Goal: Task Accomplishment & Management: Complete application form

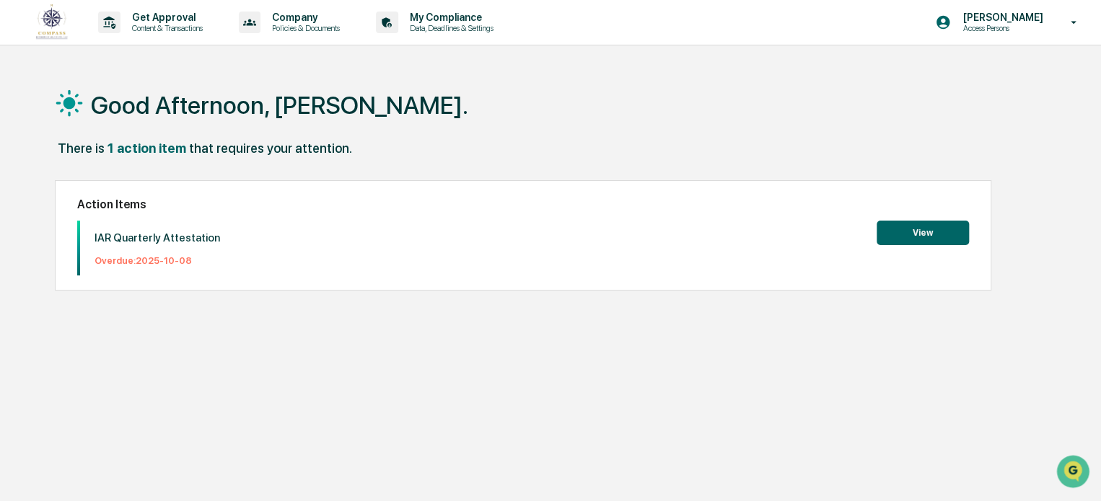
click at [909, 228] on button "View" at bounding box center [923, 233] width 92 height 25
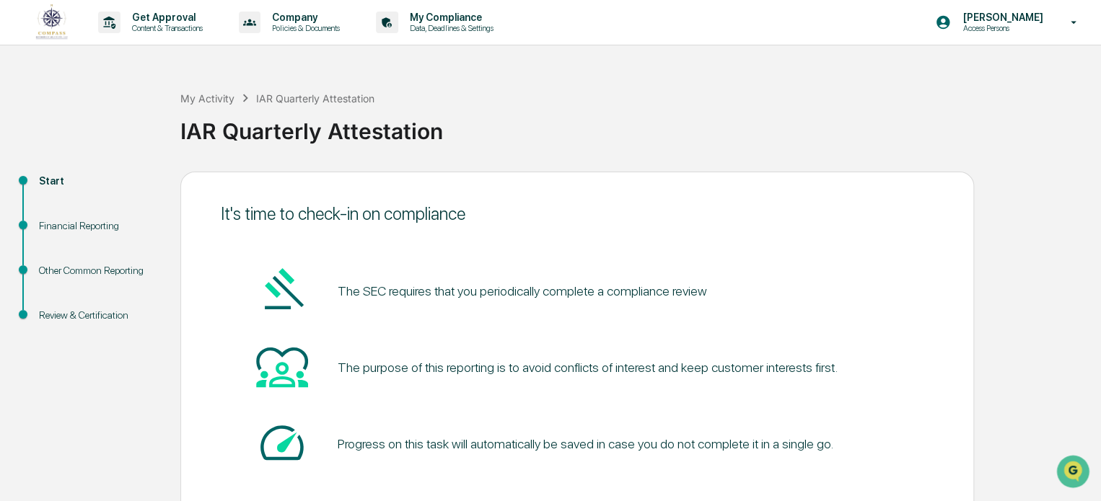
scroll to position [79, 0]
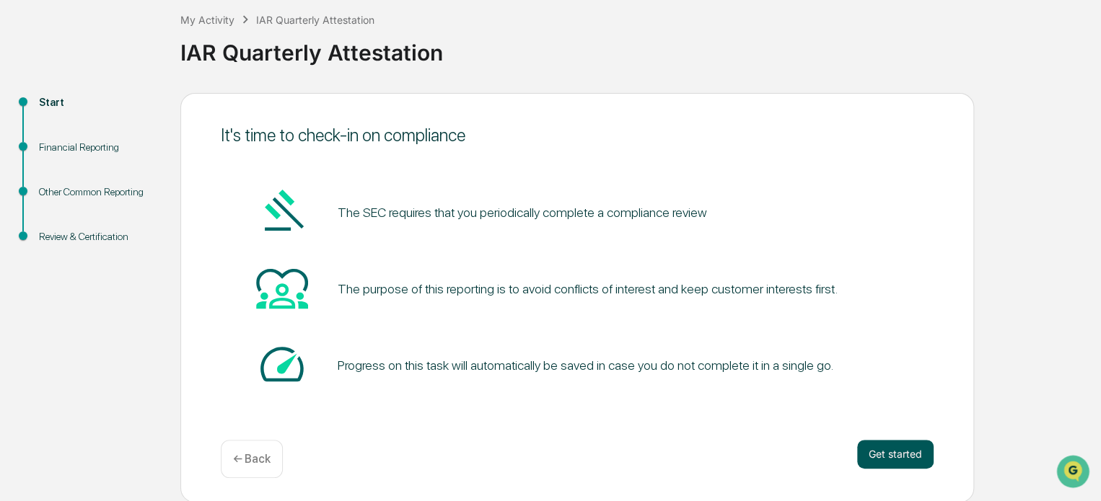
click at [908, 462] on button "Get started" at bounding box center [895, 454] width 76 height 29
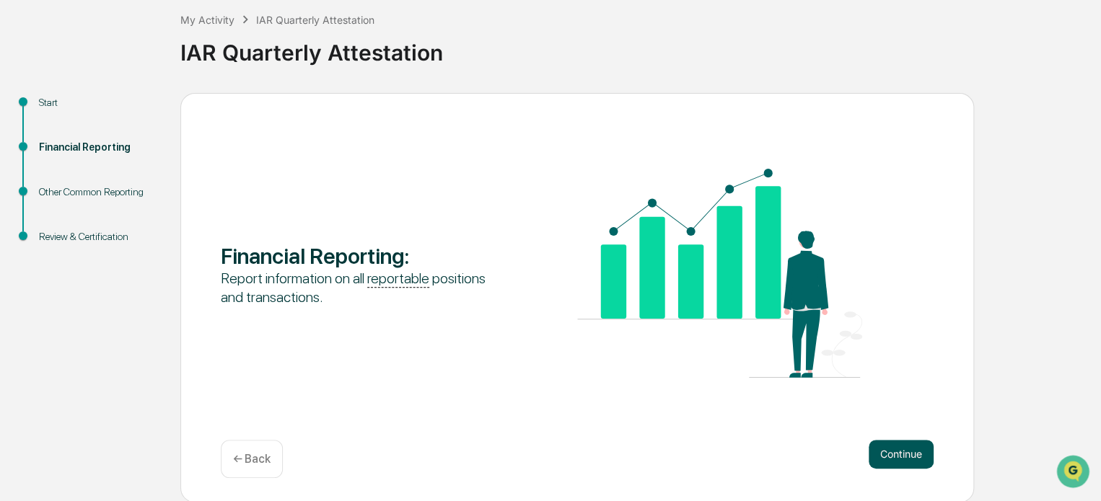
click at [905, 458] on button "Continue" at bounding box center [901, 454] width 65 height 29
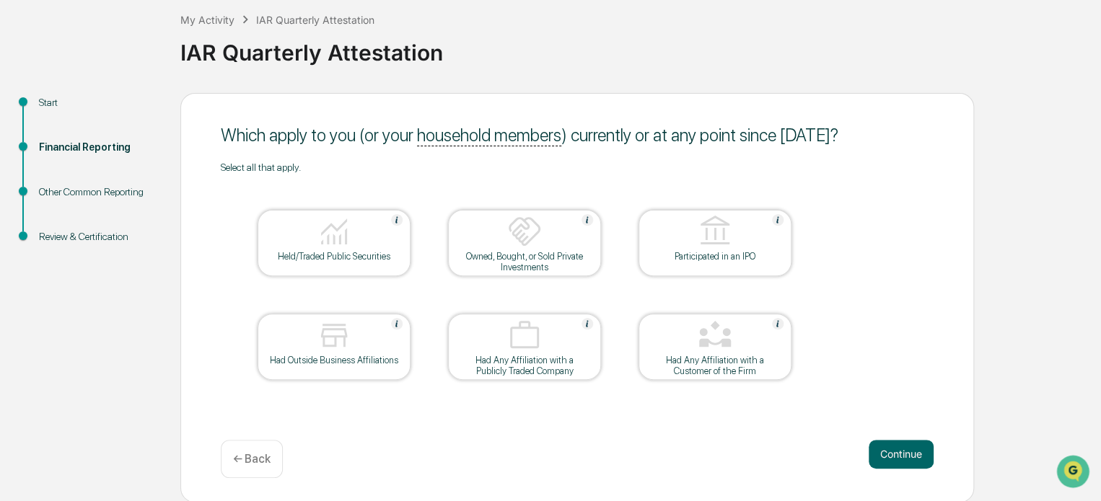
click at [905, 458] on button "Continue" at bounding box center [901, 454] width 65 height 29
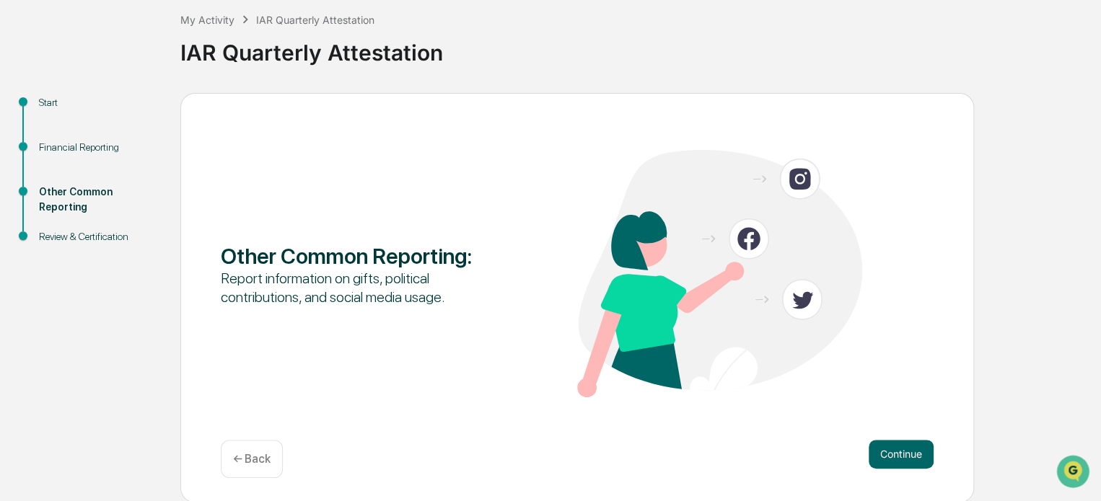
click at [905, 458] on button "Continue" at bounding box center [901, 454] width 65 height 29
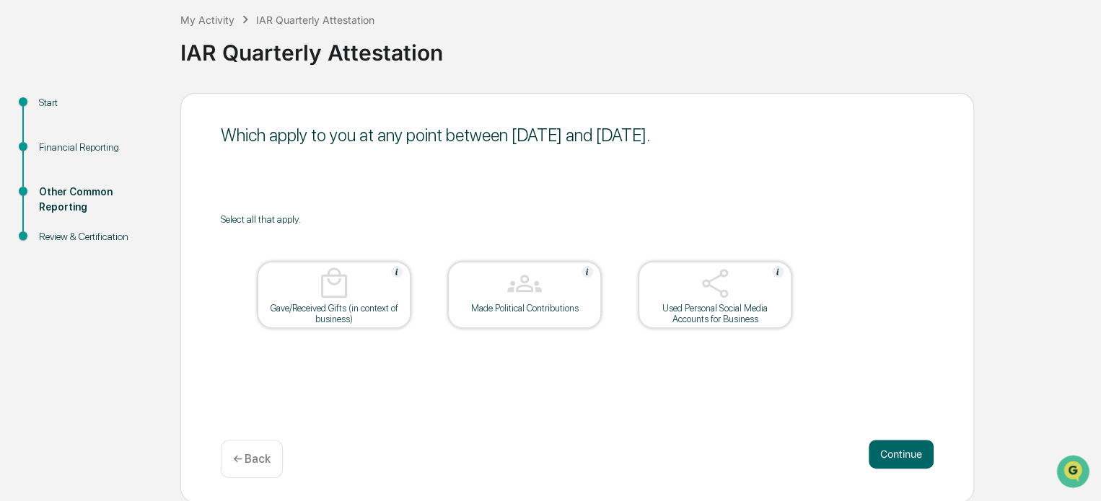
click at [905, 458] on button "Continue" at bounding box center [901, 454] width 65 height 29
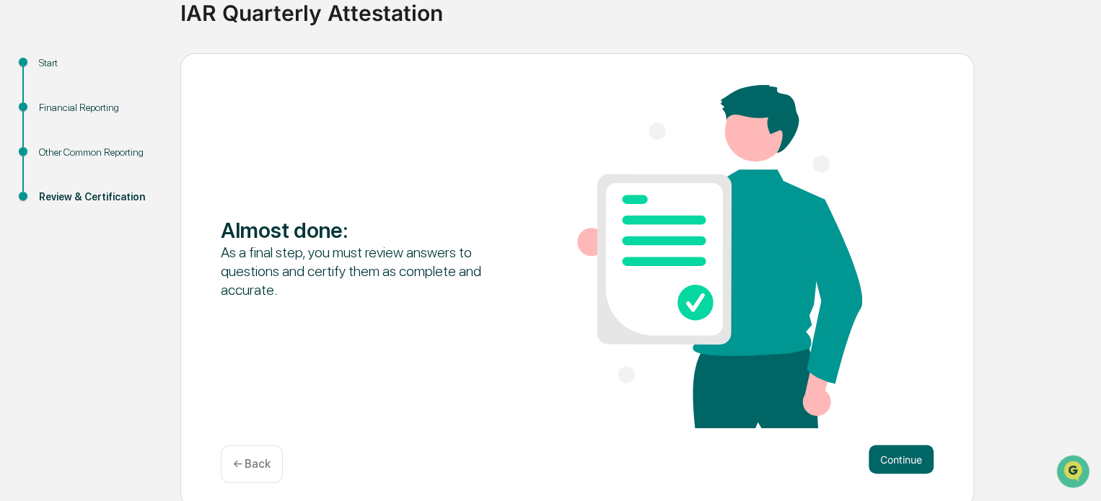
scroll to position [119, 0]
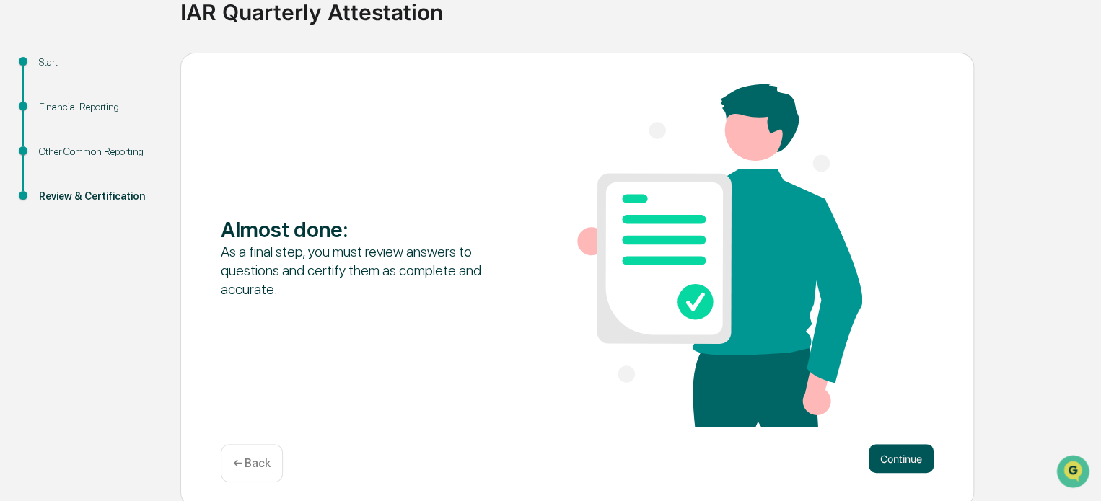
click at [892, 449] on button "Continue" at bounding box center [901, 458] width 65 height 29
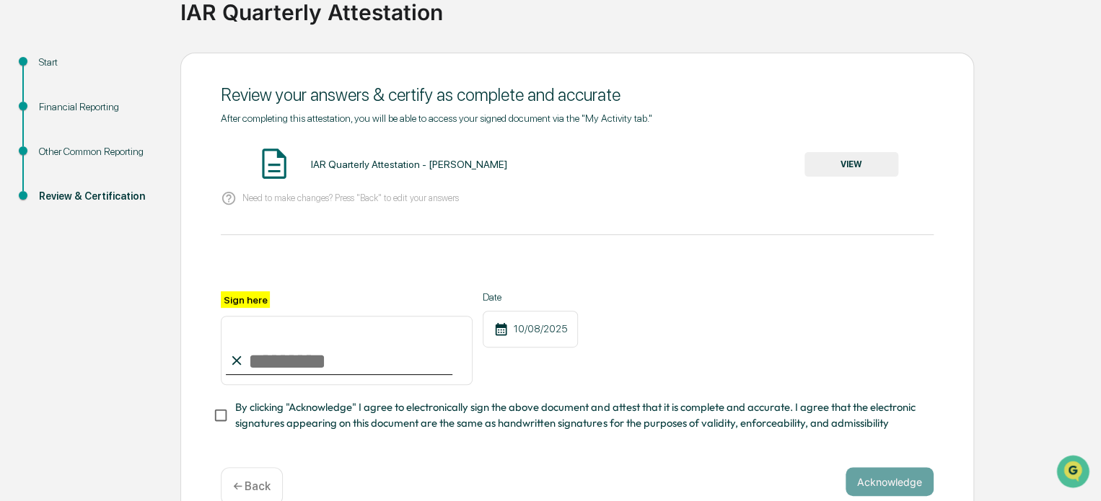
click at [848, 174] on button "VIEW" at bounding box center [851, 164] width 94 height 25
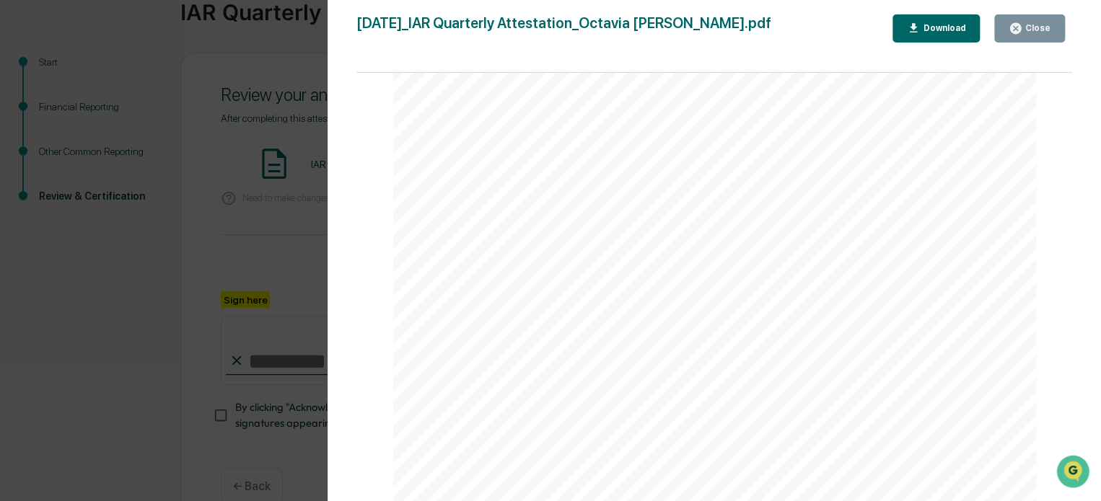
scroll to position [2430, 0]
click at [1020, 32] on icon "button" at bounding box center [1015, 28] width 11 height 11
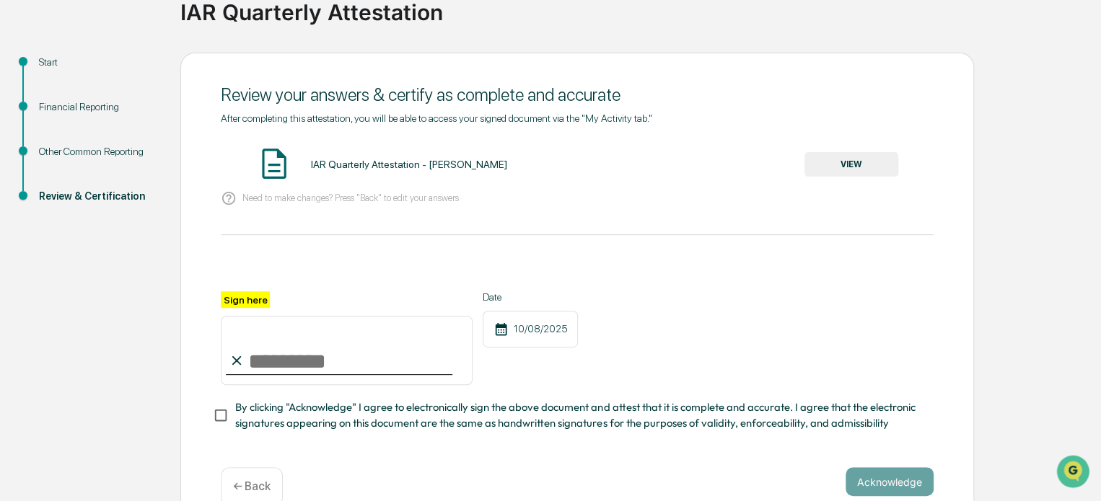
click at [242, 299] on label "Sign here" at bounding box center [245, 299] width 49 height 17
click at [242, 316] on input "Sign here" at bounding box center [347, 350] width 252 height 69
type input "**********"
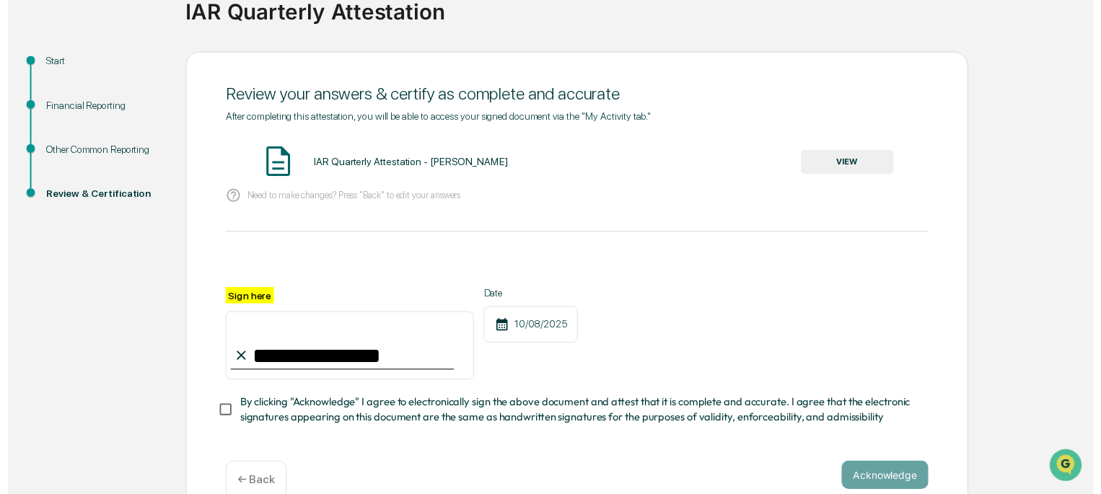
scroll to position [153, 0]
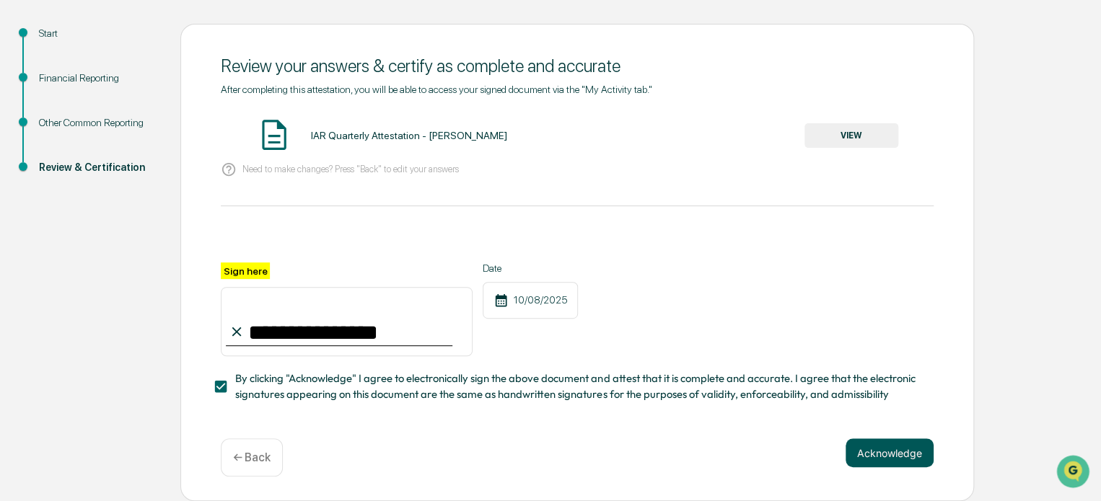
click at [880, 448] on button "Acknowledge" at bounding box center [890, 453] width 88 height 29
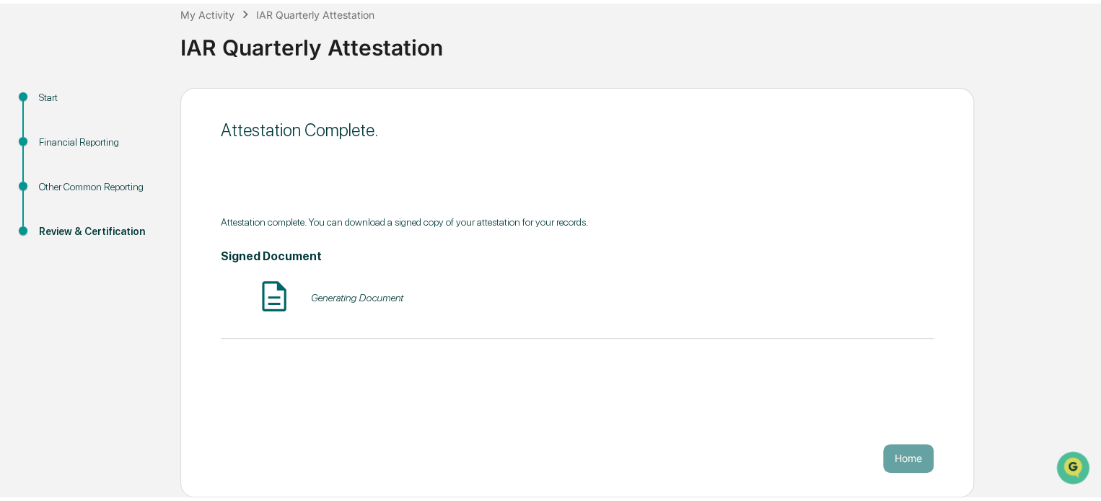
scroll to position [79, 0]
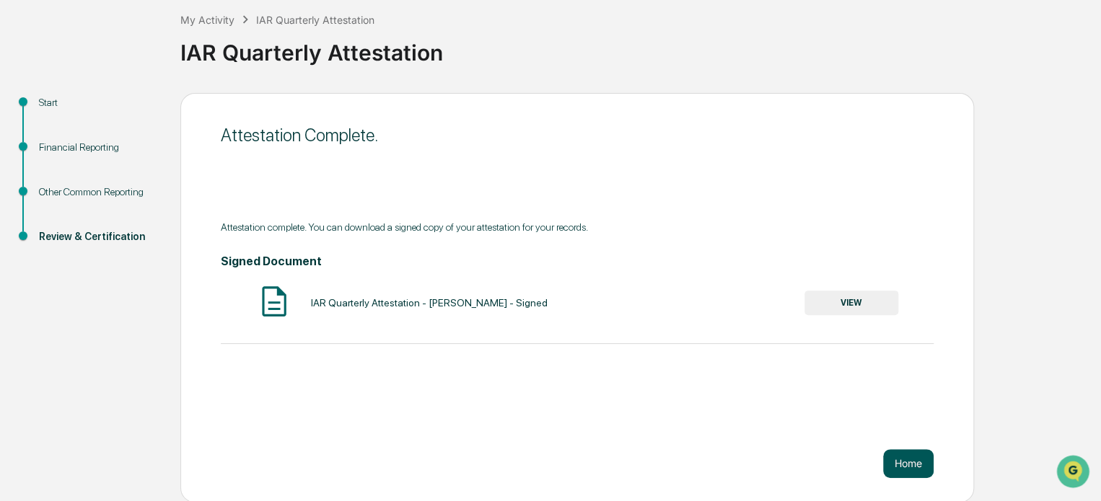
click at [908, 462] on button "Home" at bounding box center [908, 463] width 51 height 29
